Goal: Information Seeking & Learning: Learn about a topic

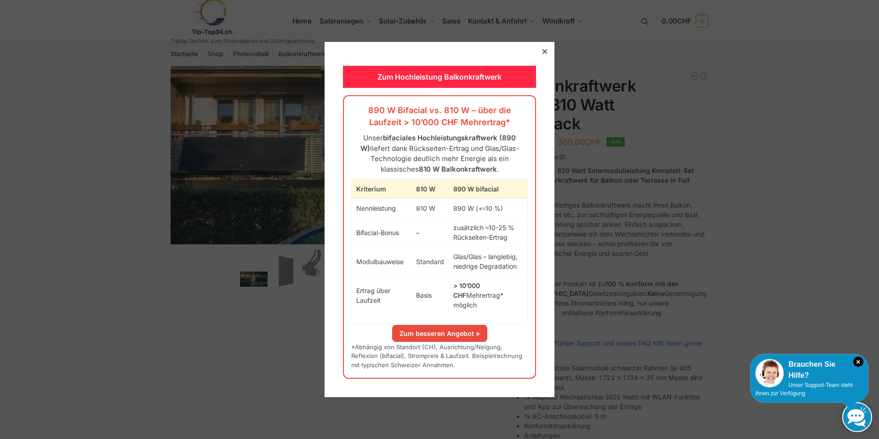
click at [542, 54] on icon at bounding box center [544, 51] width 5 height 5
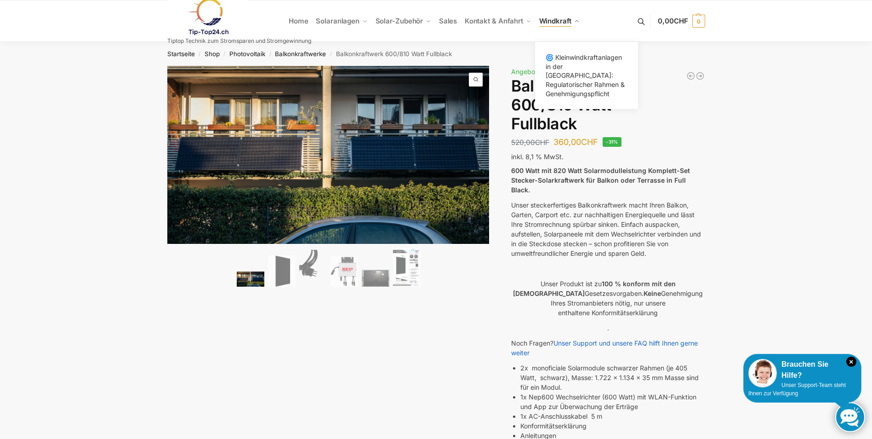
click at [551, 20] on span "Windkraft" at bounding box center [555, 21] width 32 height 9
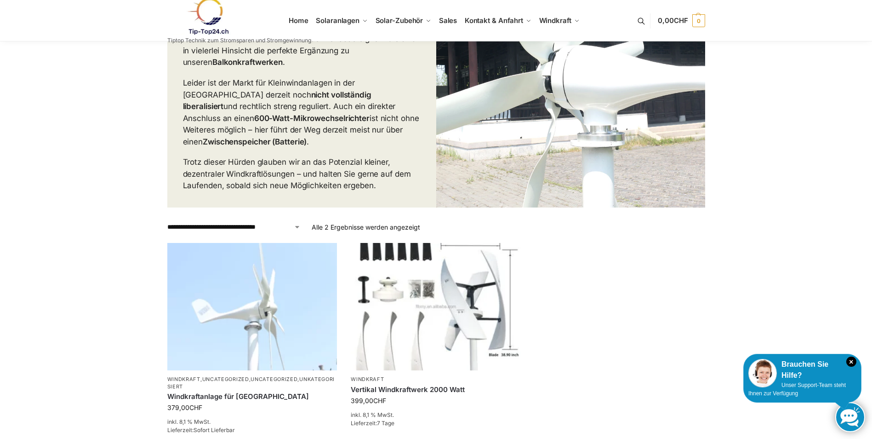
scroll to position [230, 0]
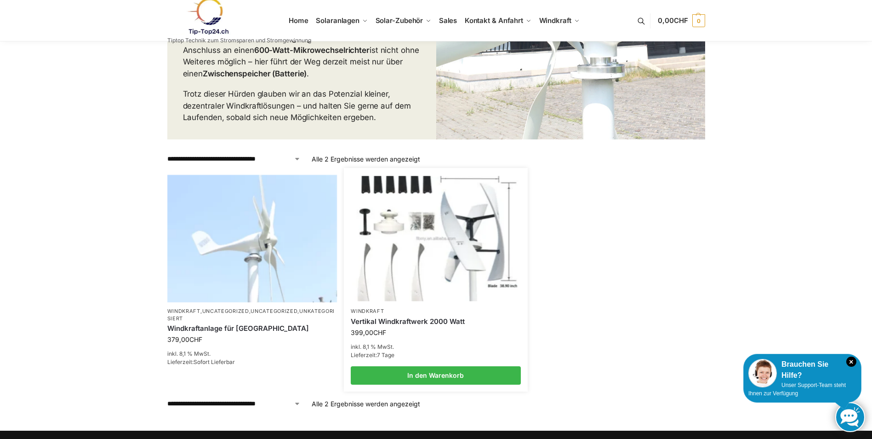
click at [485, 235] on img at bounding box center [435, 238] width 167 height 125
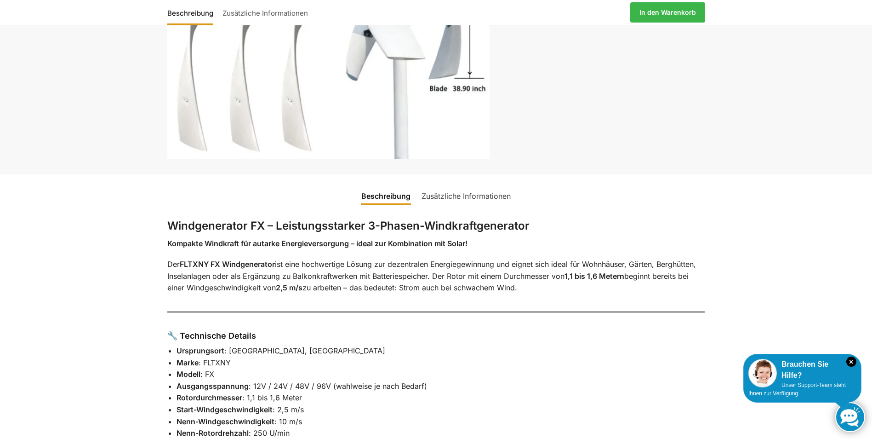
scroll to position [184, 0]
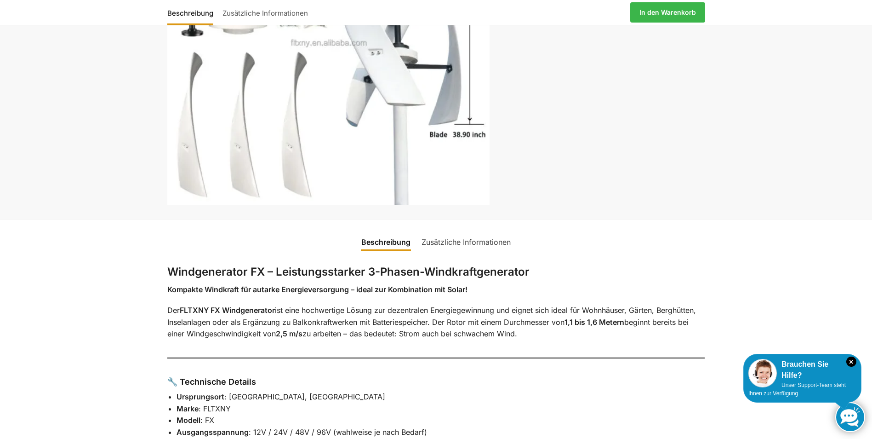
click at [498, 241] on link "Zusätzliche Informationen" at bounding box center [466, 242] width 100 height 22
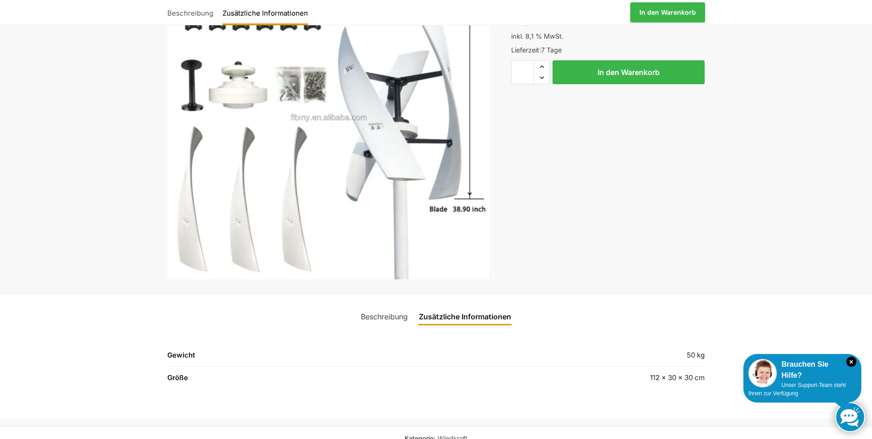
scroll to position [92, 0]
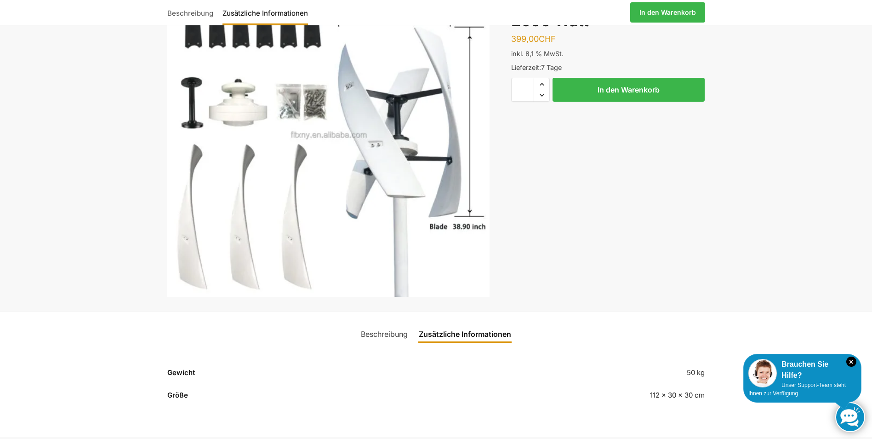
click at [380, 336] on link "Beschreibung" at bounding box center [384, 334] width 58 height 22
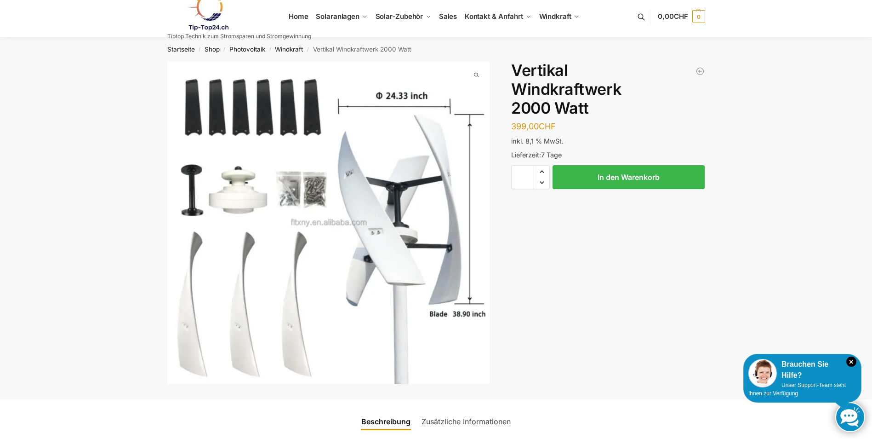
scroll to position [0, 0]
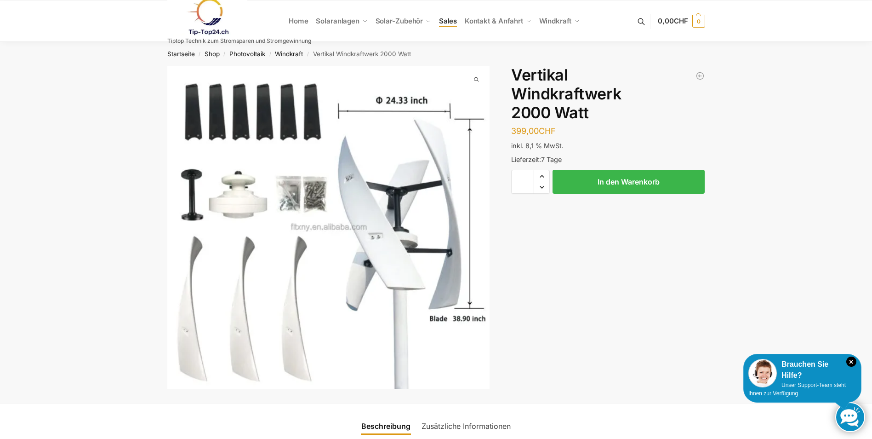
click at [446, 22] on span "Sales" at bounding box center [448, 21] width 18 height 9
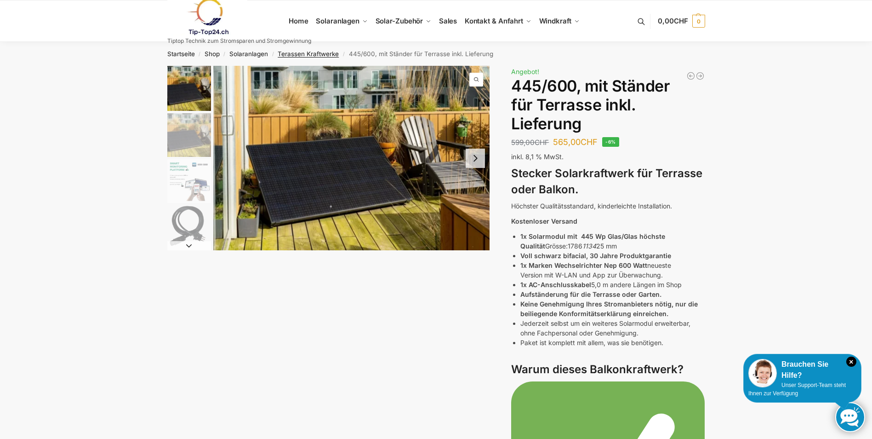
click at [300, 52] on link "Terassen Kraftwerke" at bounding box center [308, 53] width 61 height 7
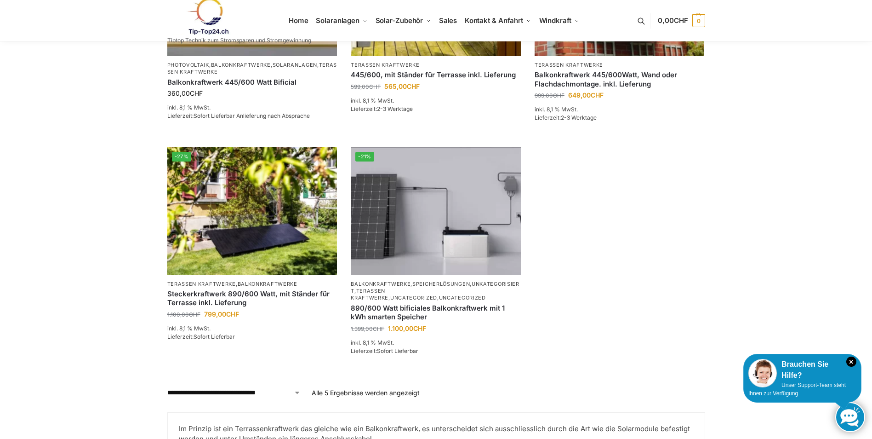
scroll to position [276, 0]
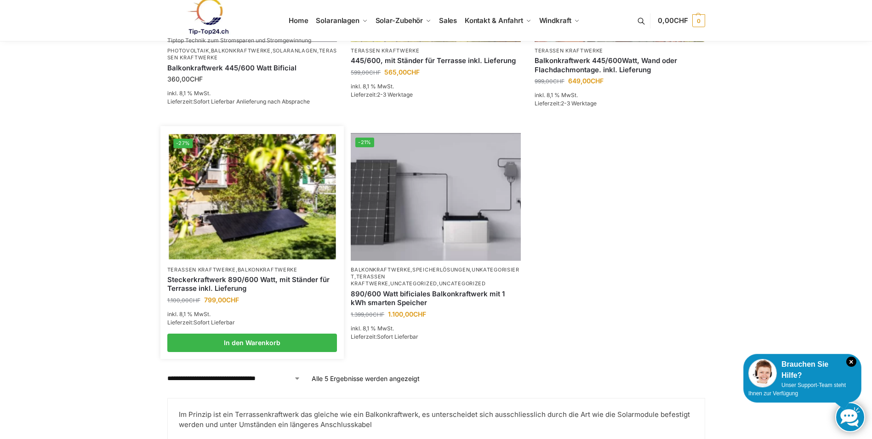
click at [211, 229] on img at bounding box center [252, 196] width 167 height 125
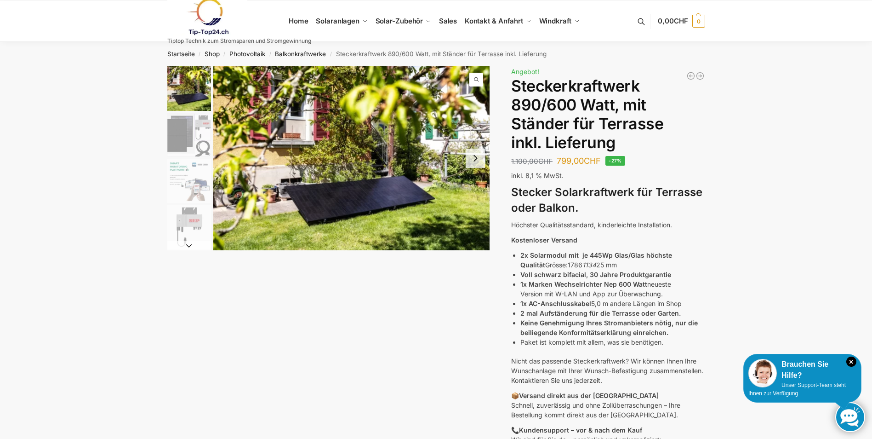
click at [177, 141] on img "2 / 11" at bounding box center [189, 135] width 44 height 44
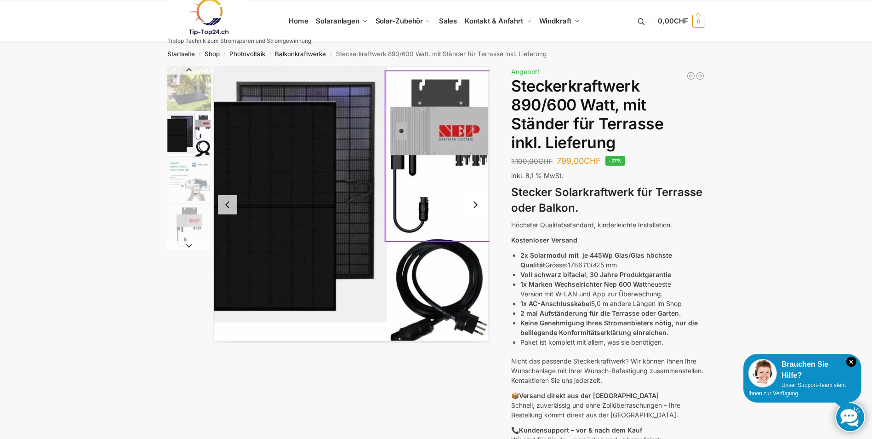
click at [179, 165] on img "3 / 11" at bounding box center [189, 181] width 44 height 44
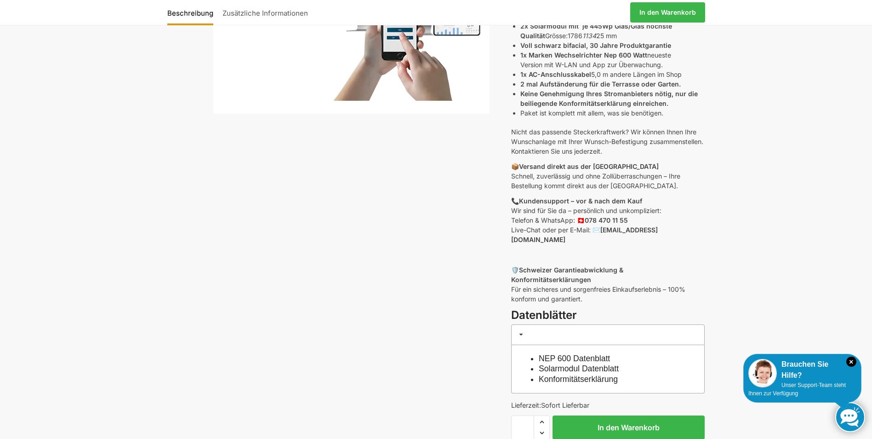
scroll to position [230, 0]
